Goal: Transaction & Acquisition: Purchase product/service

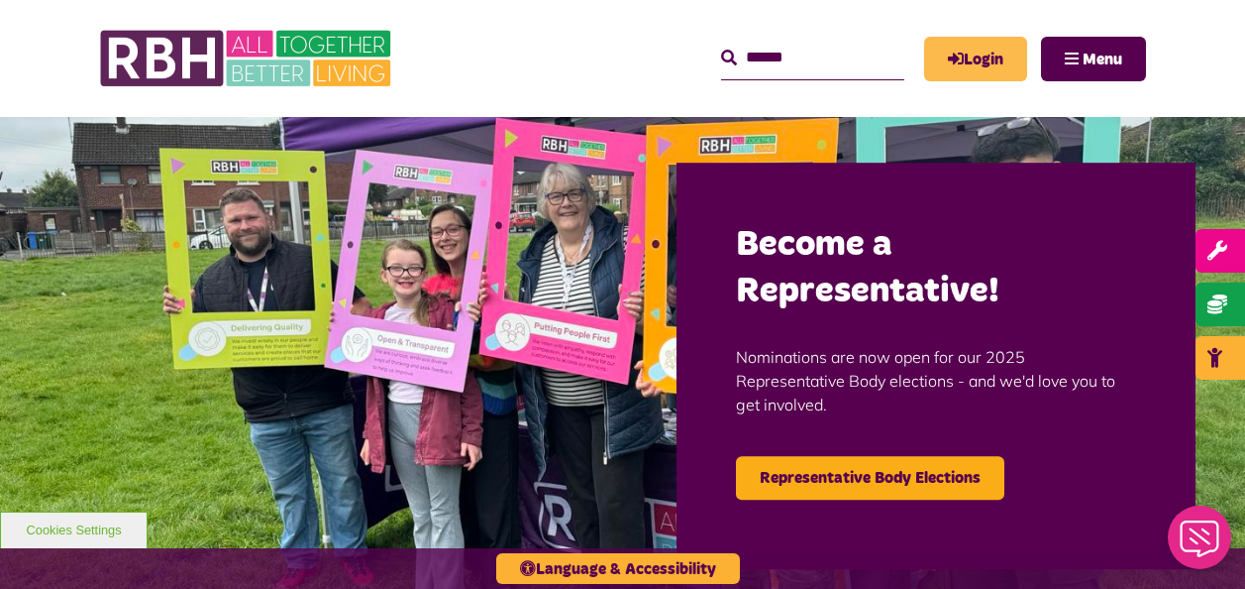
click at [984, 60] on link "Login" at bounding box center [975, 59] width 103 height 45
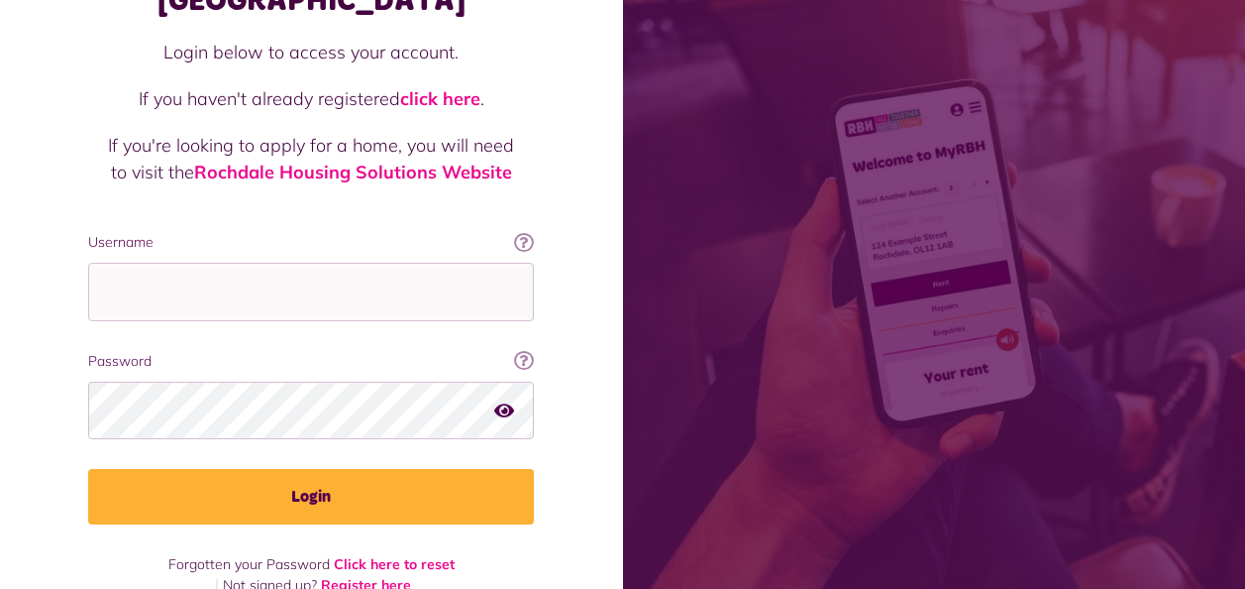
scroll to position [172, 0]
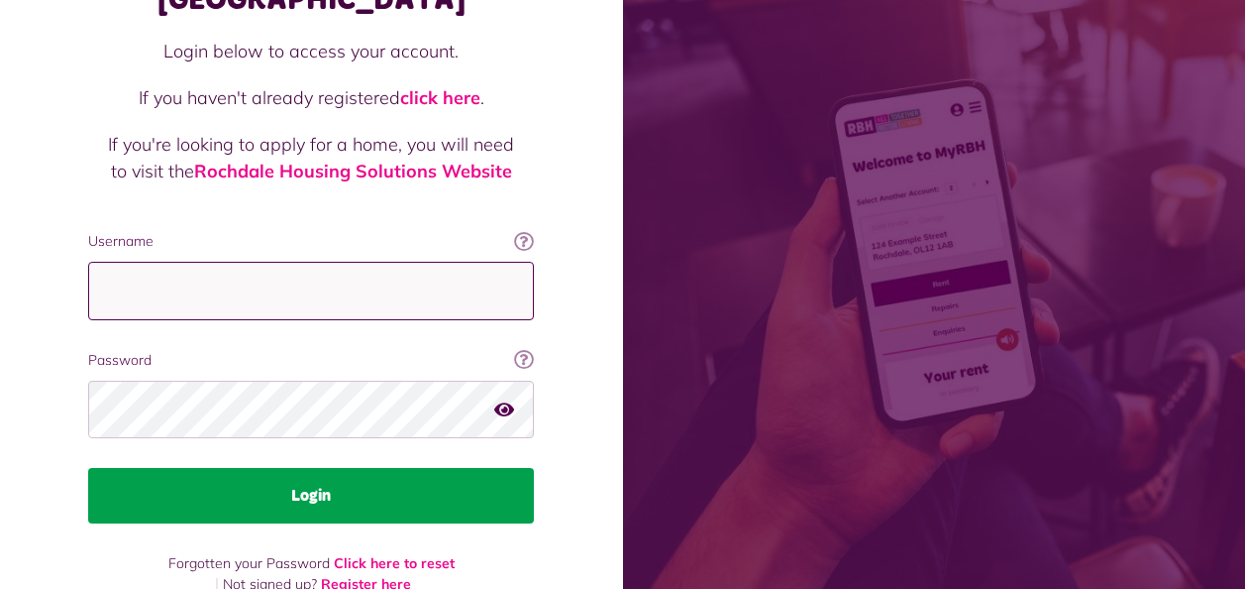
type input "**********"
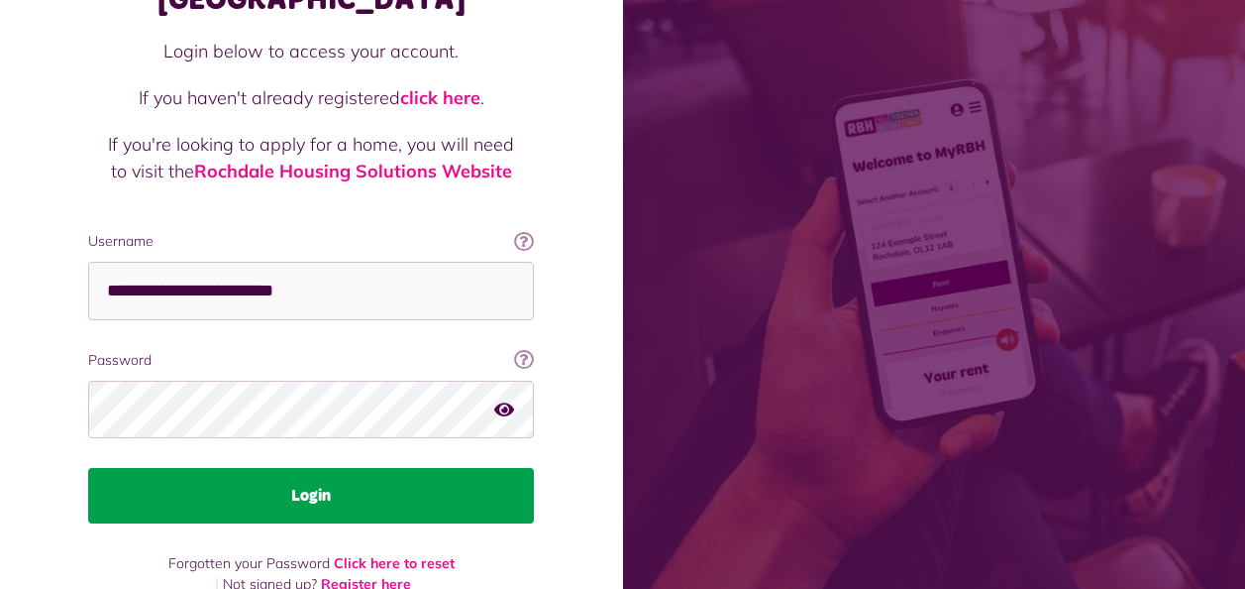
click at [250, 468] on button "Login" at bounding box center [311, 495] width 446 height 55
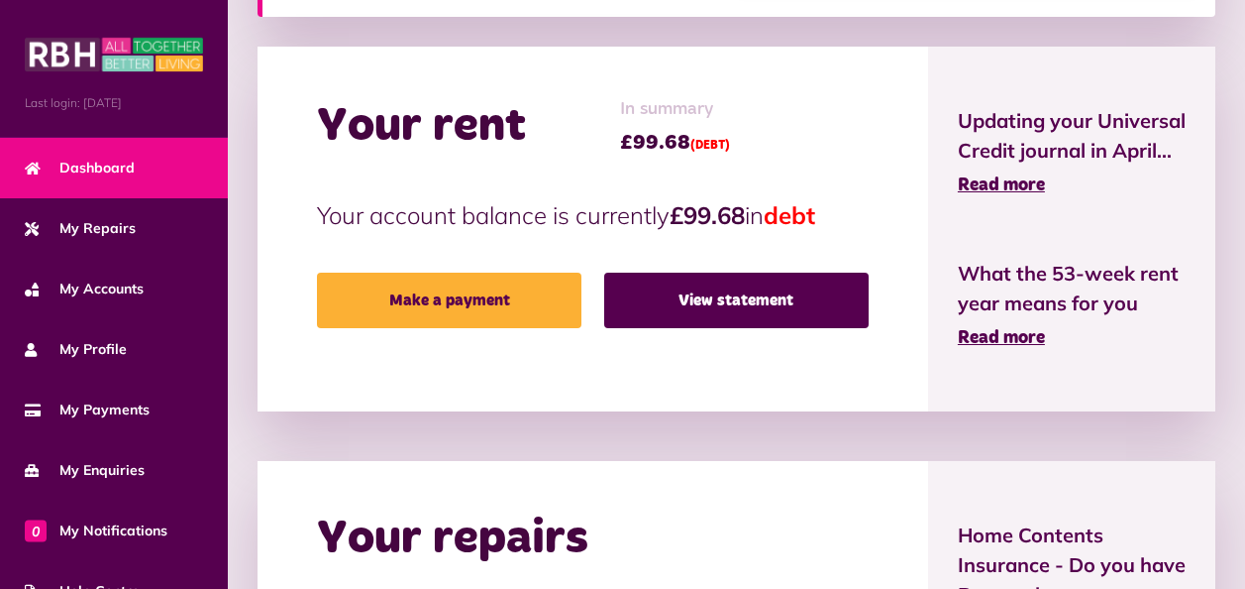
scroll to position [396, 0]
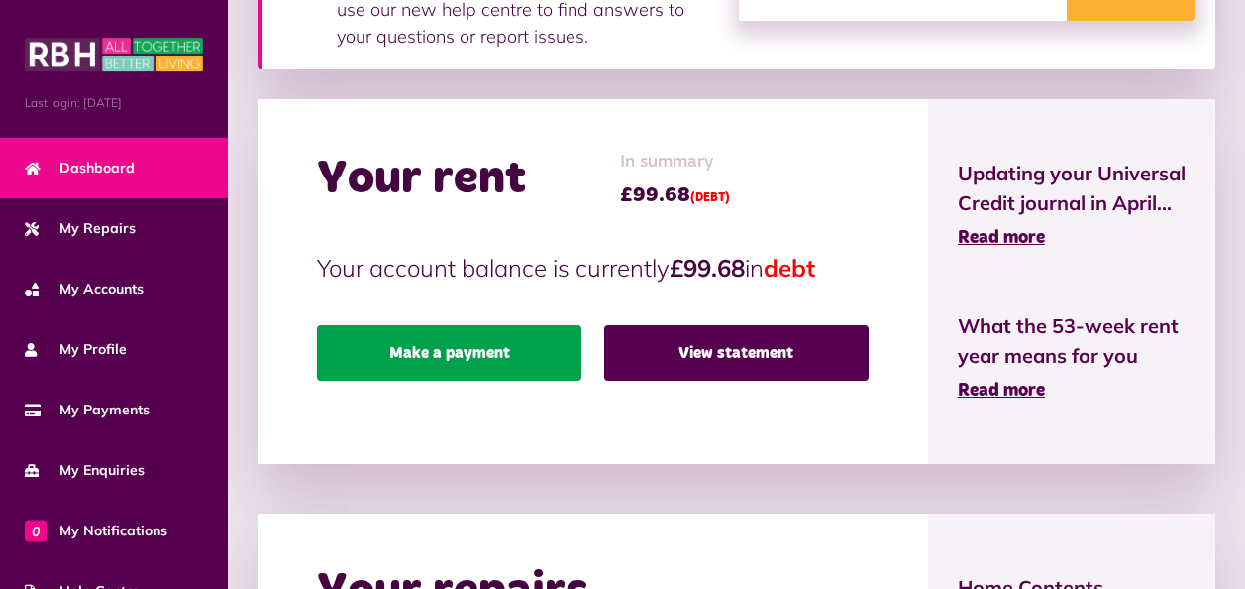
click at [469, 345] on link "Make a payment" at bounding box center [449, 352] width 265 height 55
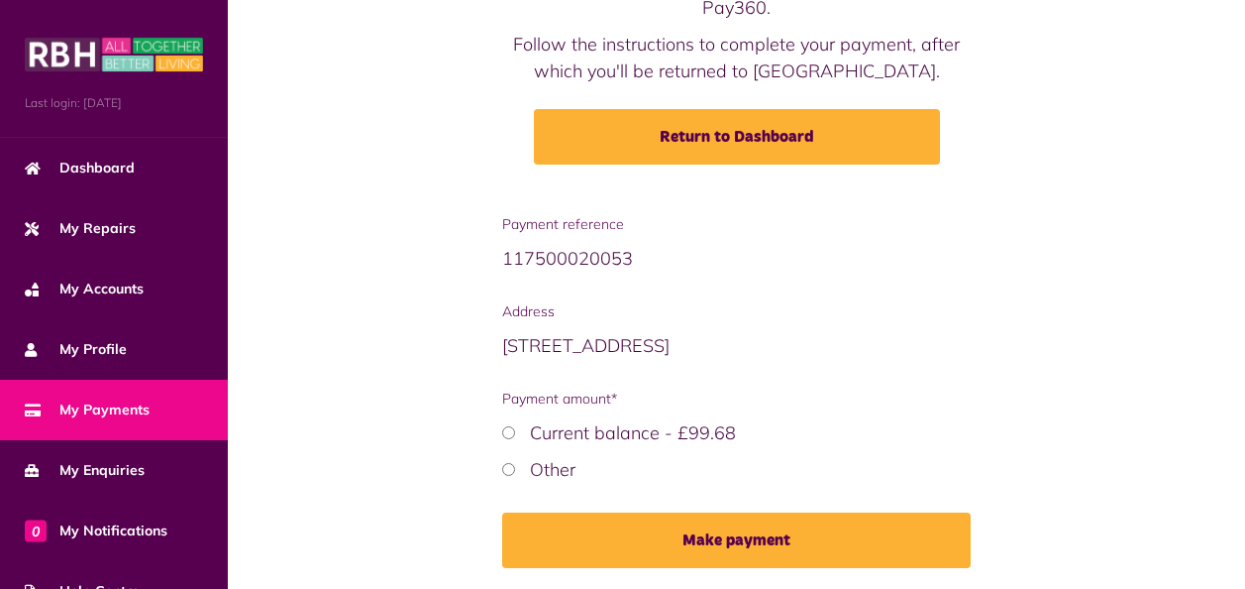
scroll to position [286, 0]
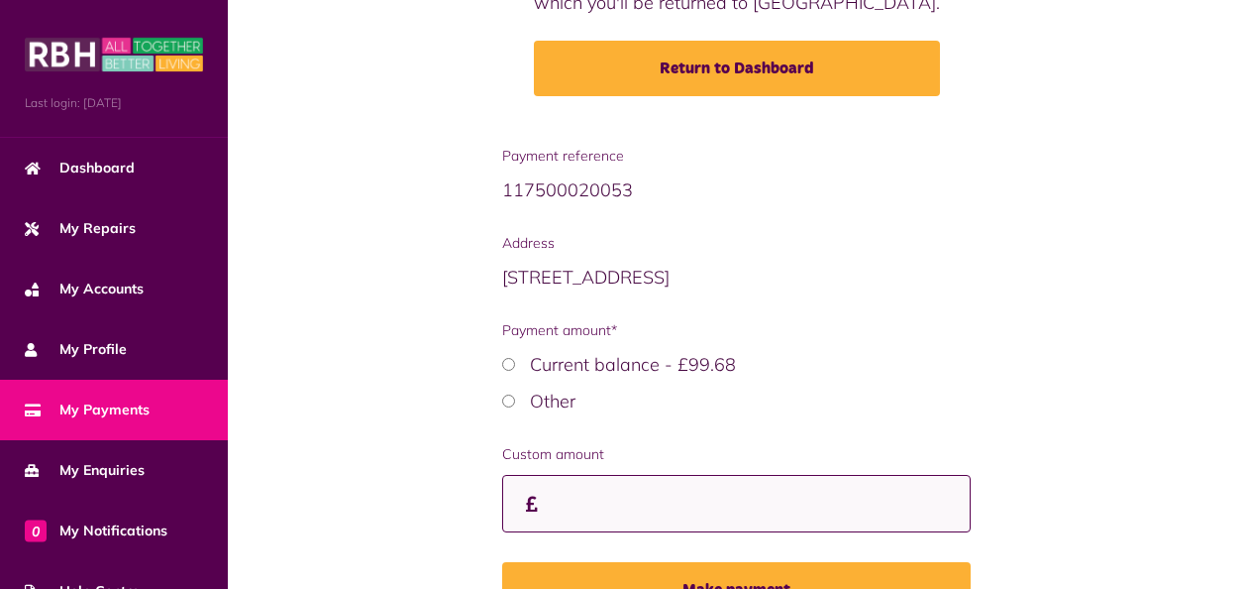
click at [584, 504] on input "Custom amount" at bounding box center [737, 504] width 470 height 58
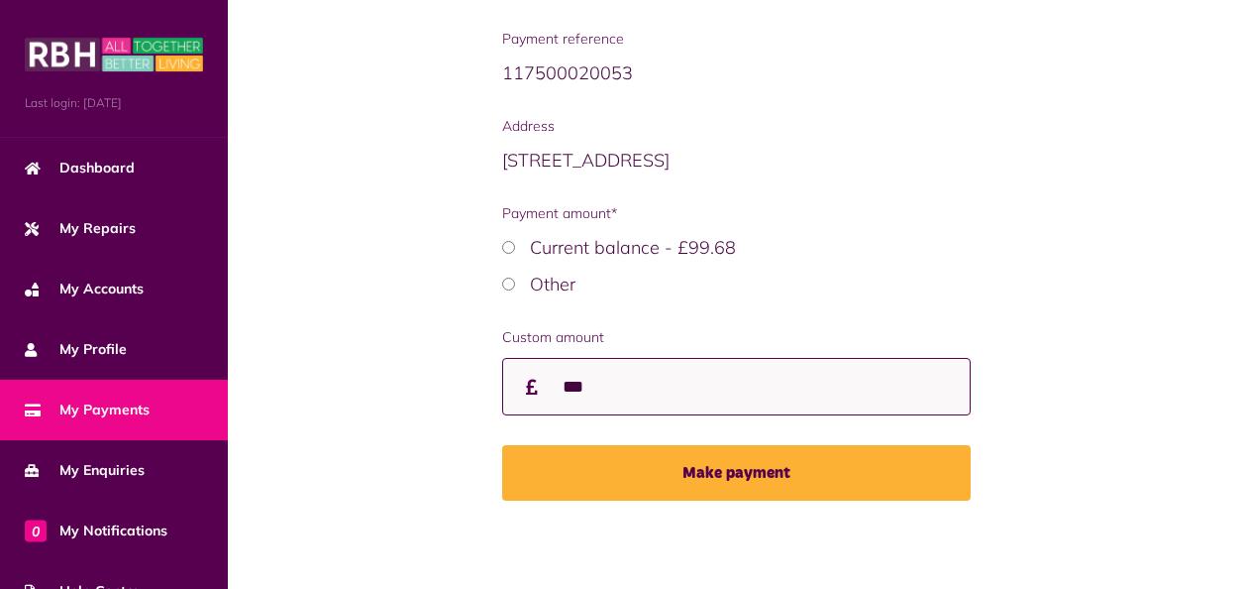
scroll to position [404, 0]
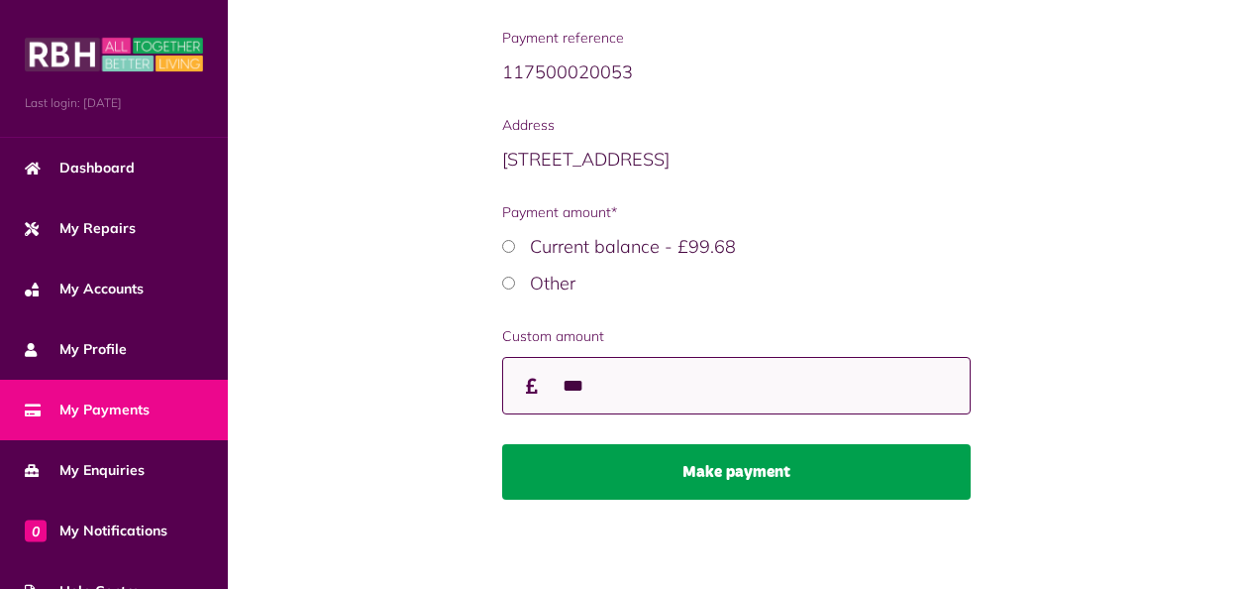
type input "***"
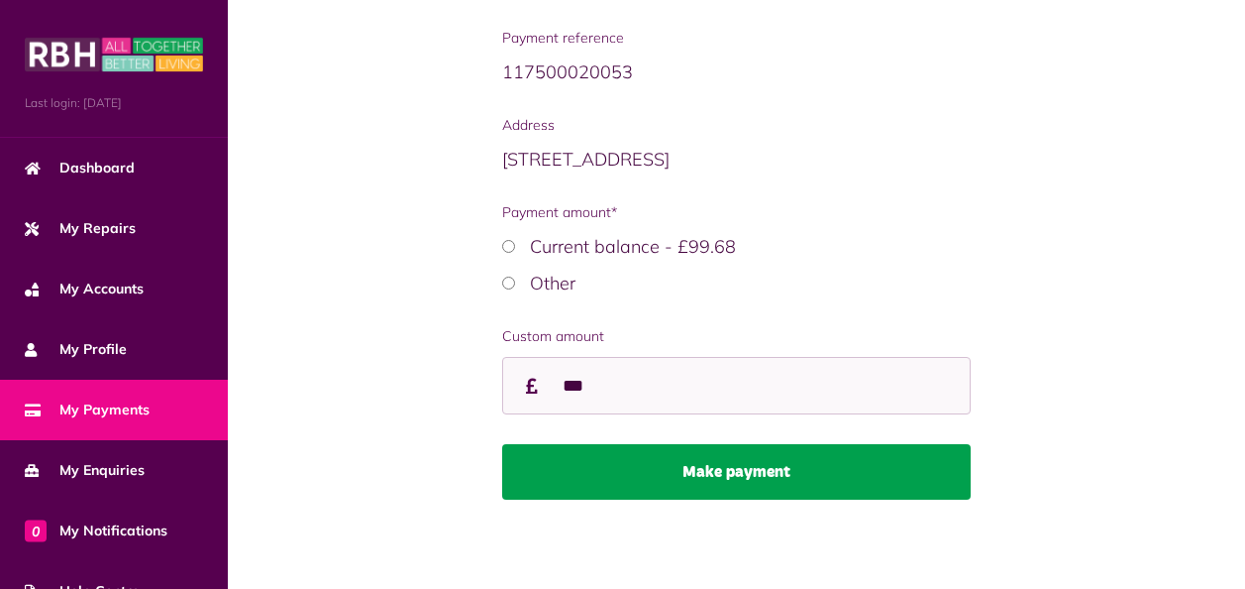
click at [702, 468] on button "Make payment" at bounding box center [737, 471] width 470 height 55
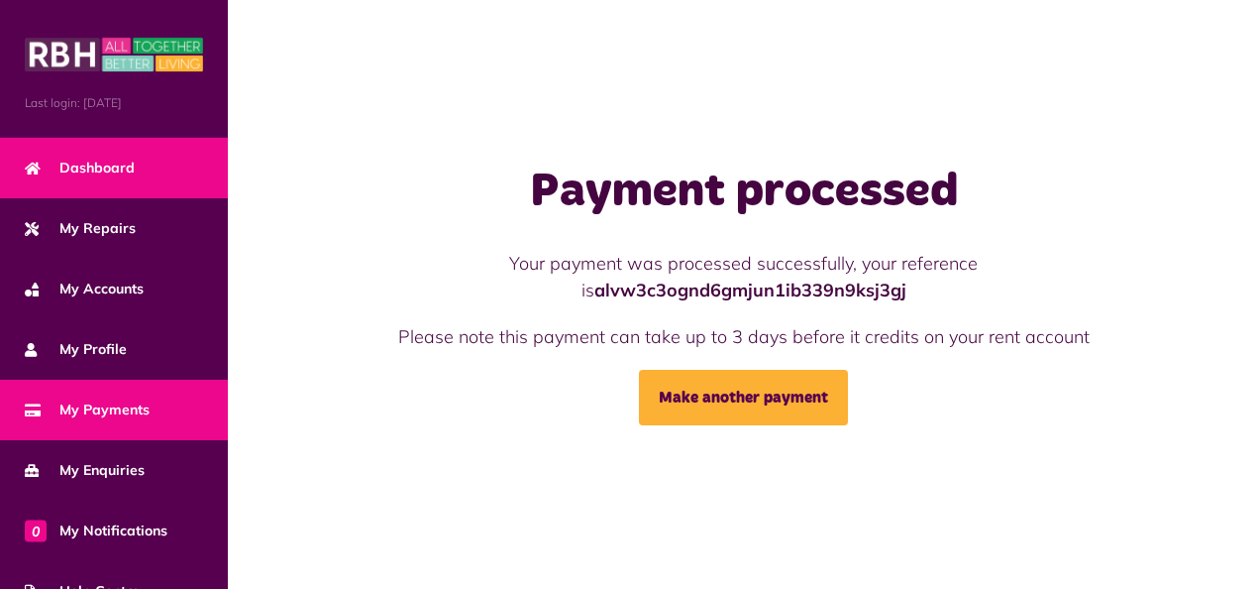
click at [105, 163] on span "Dashboard" at bounding box center [80, 168] width 110 height 21
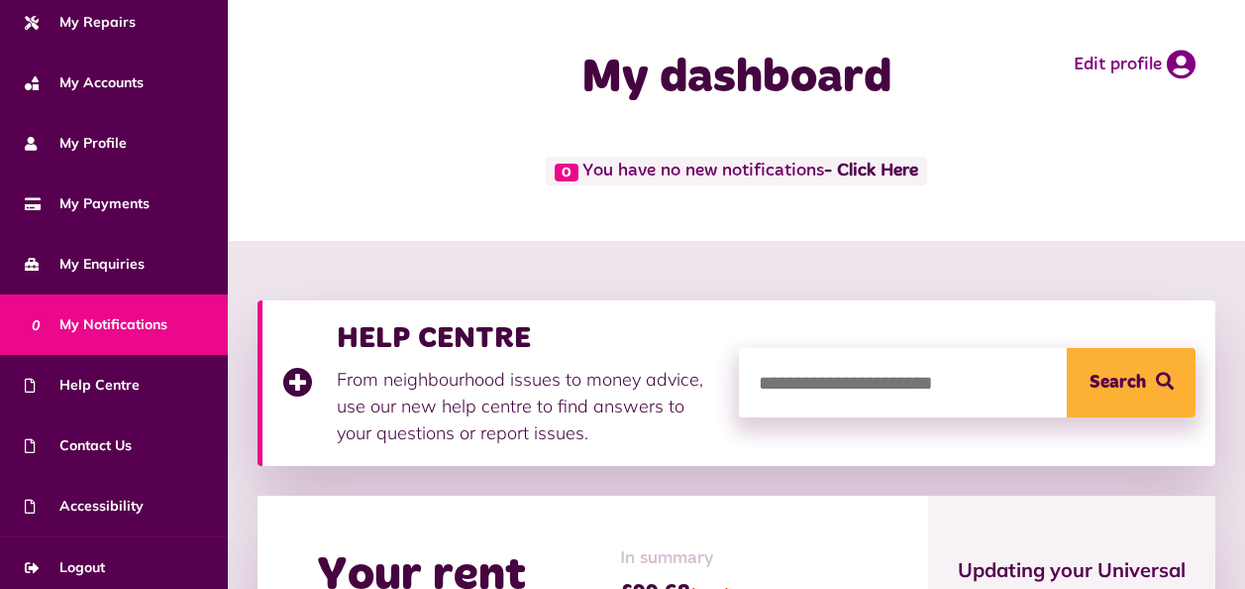
scroll to position [213, 0]
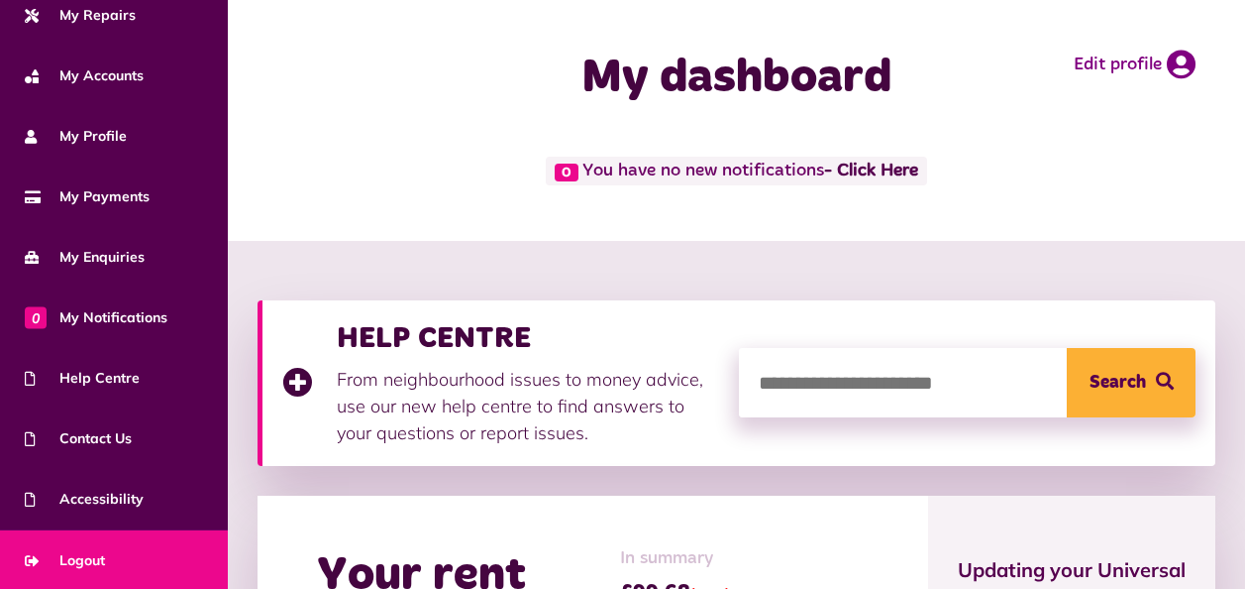
click at [88, 559] on span "Logout" at bounding box center [65, 560] width 80 height 21
